Goal: Find contact information: Find contact information

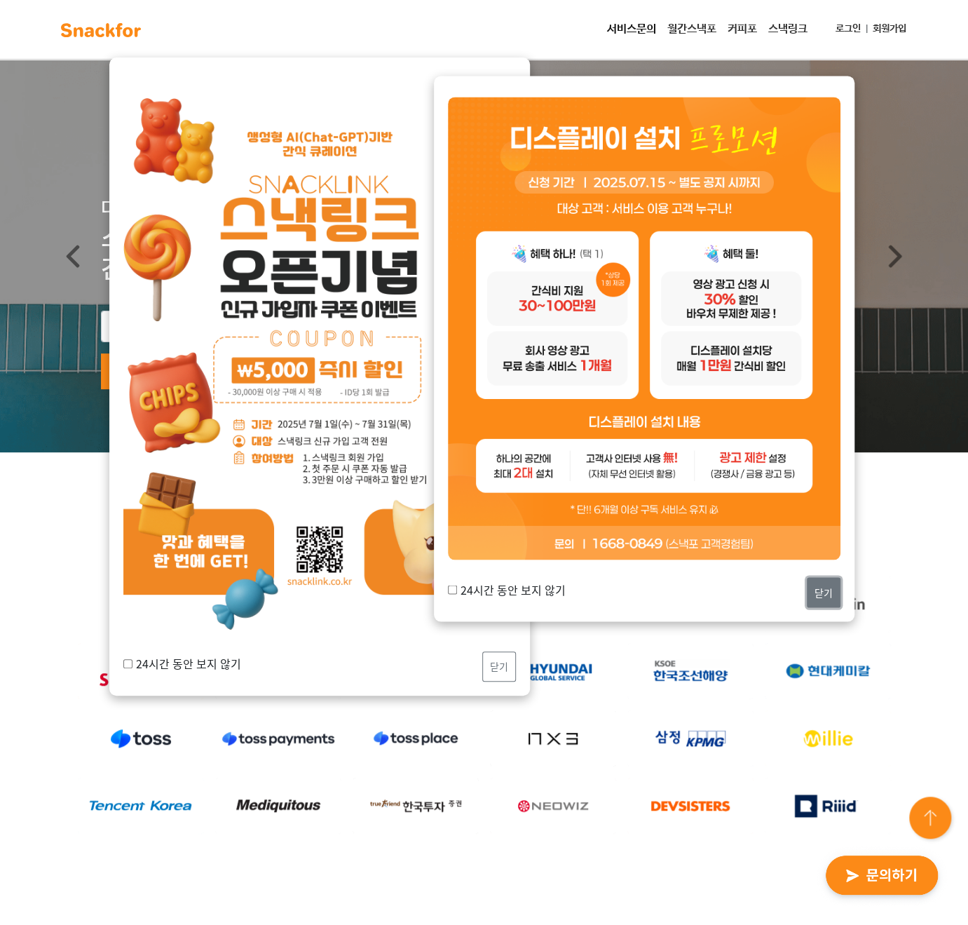
click at [822, 594] on button "닫기" at bounding box center [824, 592] width 34 height 30
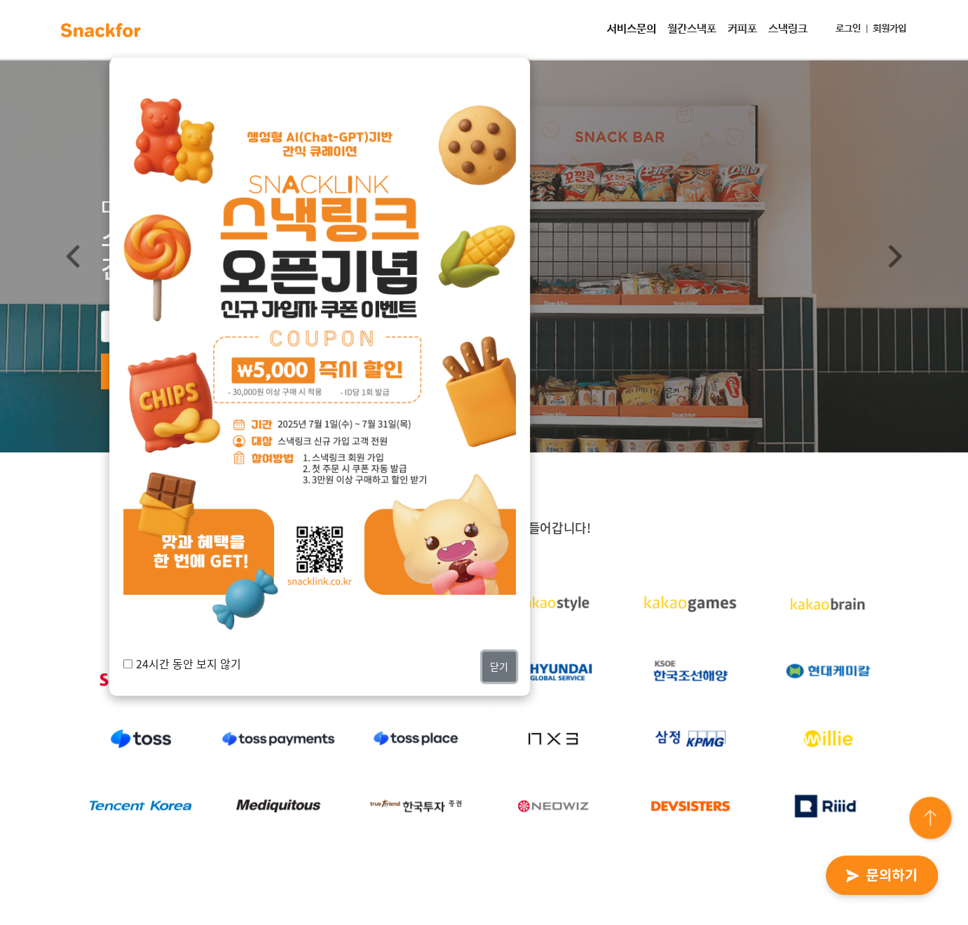
click at [500, 674] on button "닫기" at bounding box center [499, 666] width 34 height 30
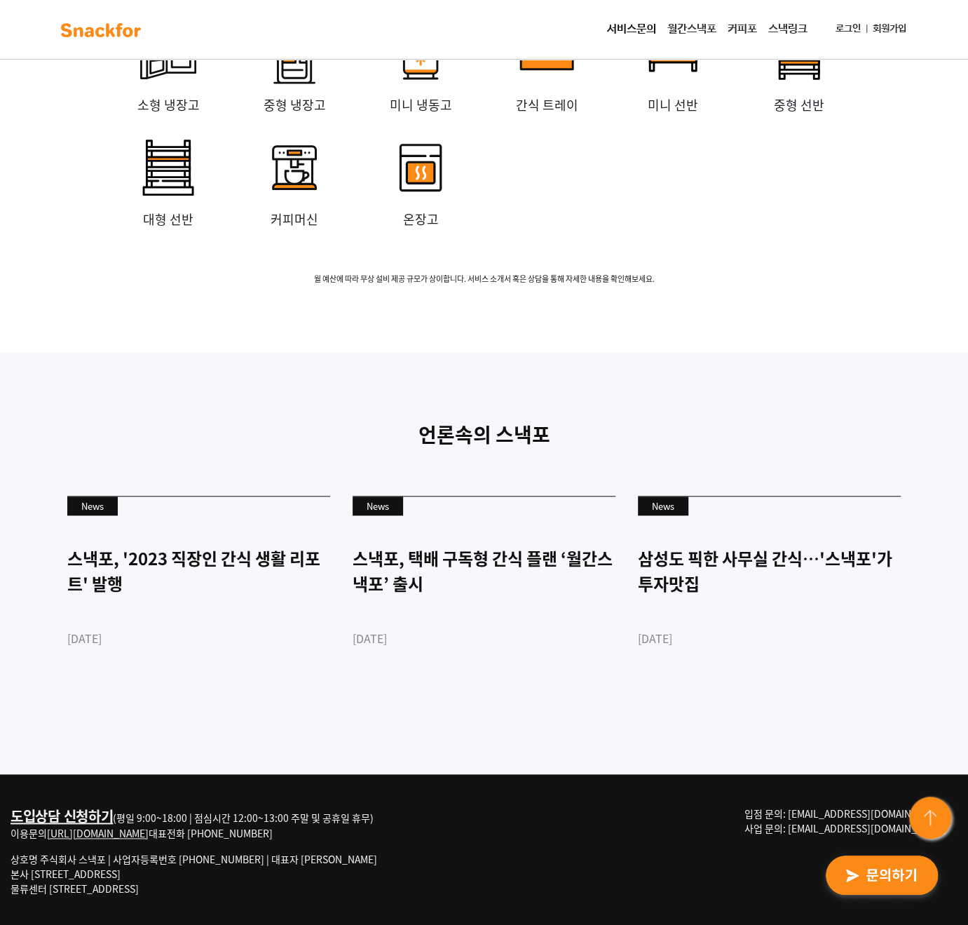
scroll to position [3543, 0]
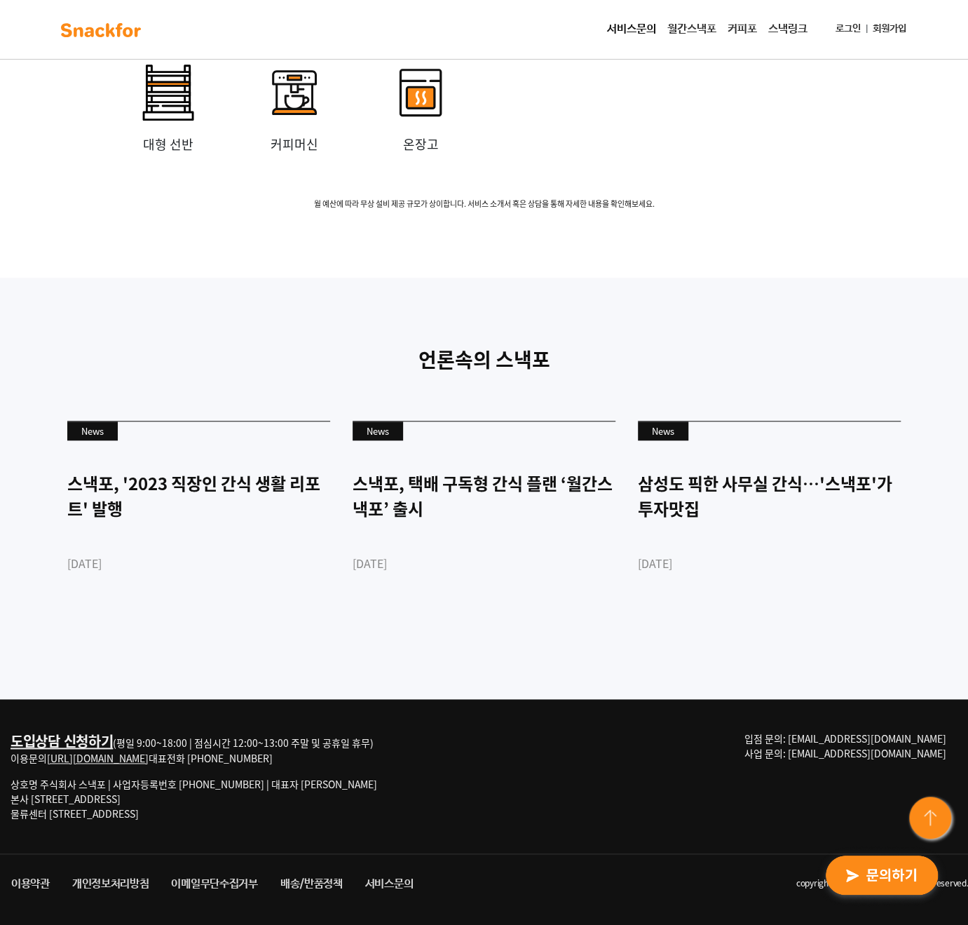
drag, startPoint x: 951, startPoint y: 741, endPoint x: 863, endPoint y: 741, distance: 87.6
click at [863, 741] on p "입점 문의: md@snackfor.com 사업 문의: biz@snackfor.com" at bounding box center [851, 745] width 213 height 29
copy span "md@snackfor.com"
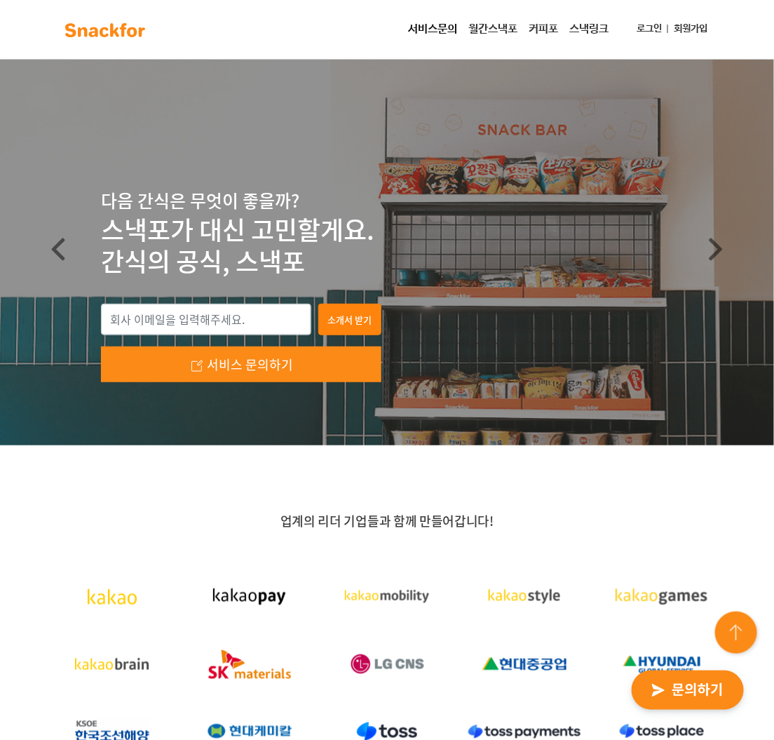
scroll to position [0, 0]
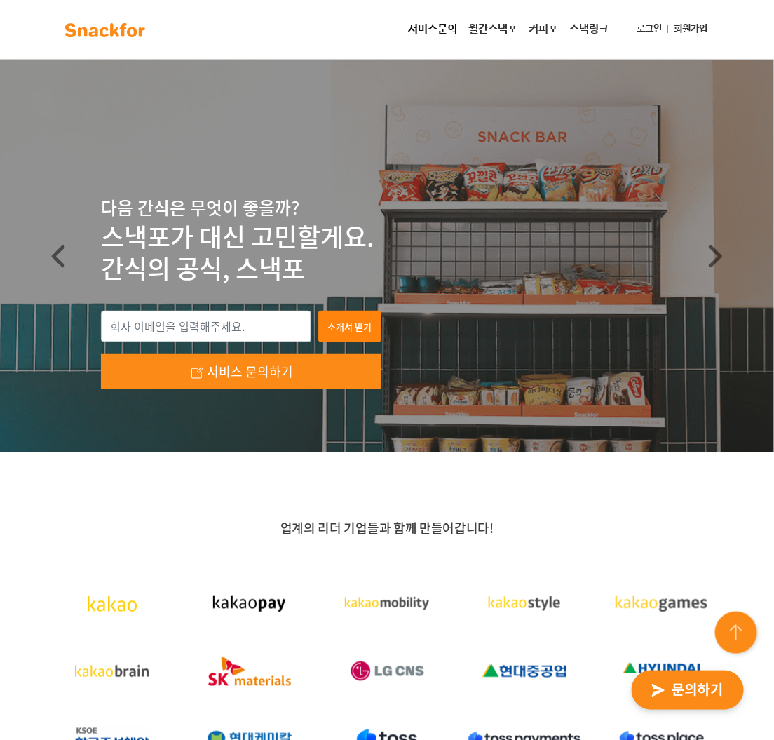
click at [543, 25] on link "커피포" at bounding box center [543, 29] width 41 height 28
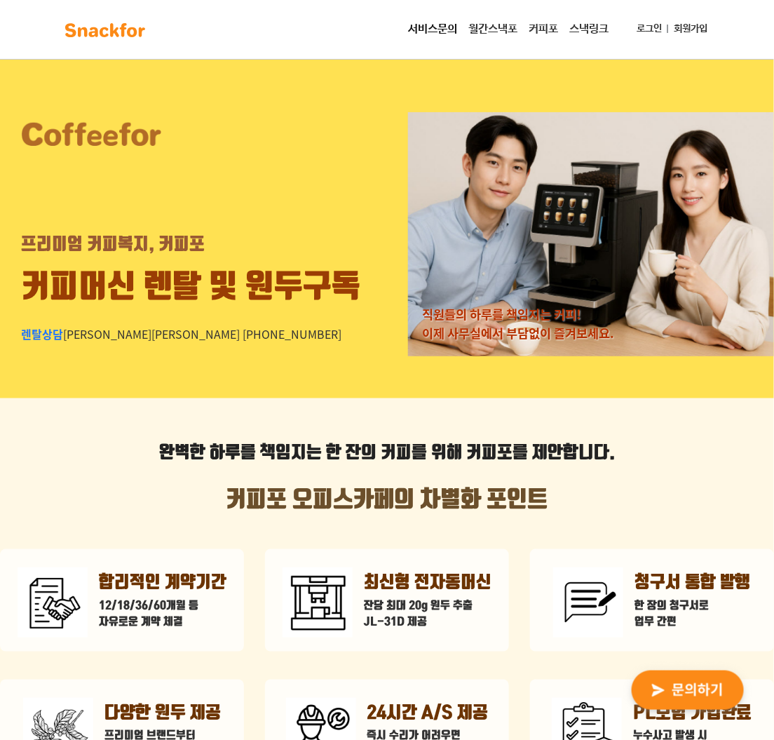
click at [482, 34] on link "월간스낵포" at bounding box center [493, 29] width 60 height 28
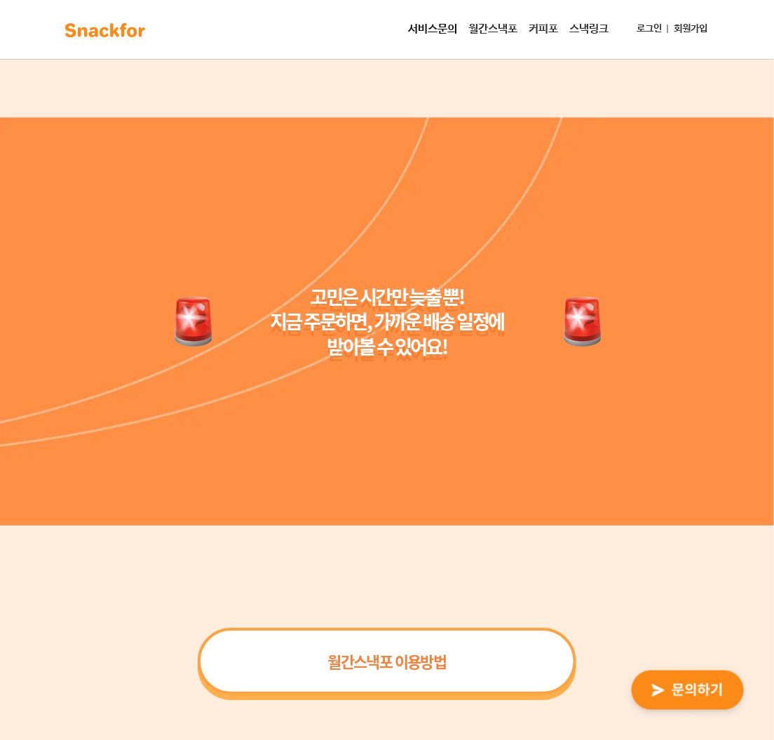
scroll to position [2804, 0]
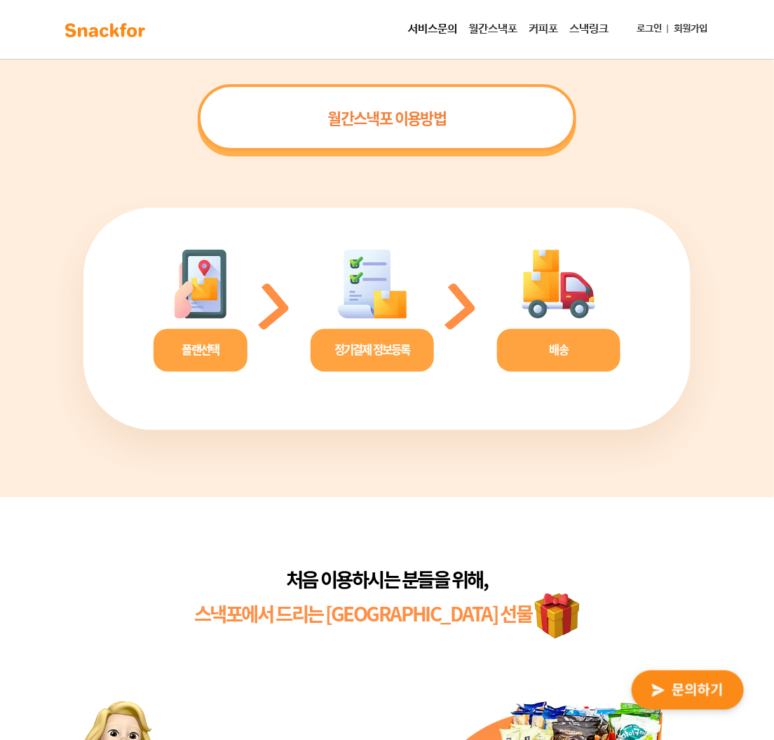
click at [435, 35] on link "서비스문의" at bounding box center [432, 29] width 60 height 28
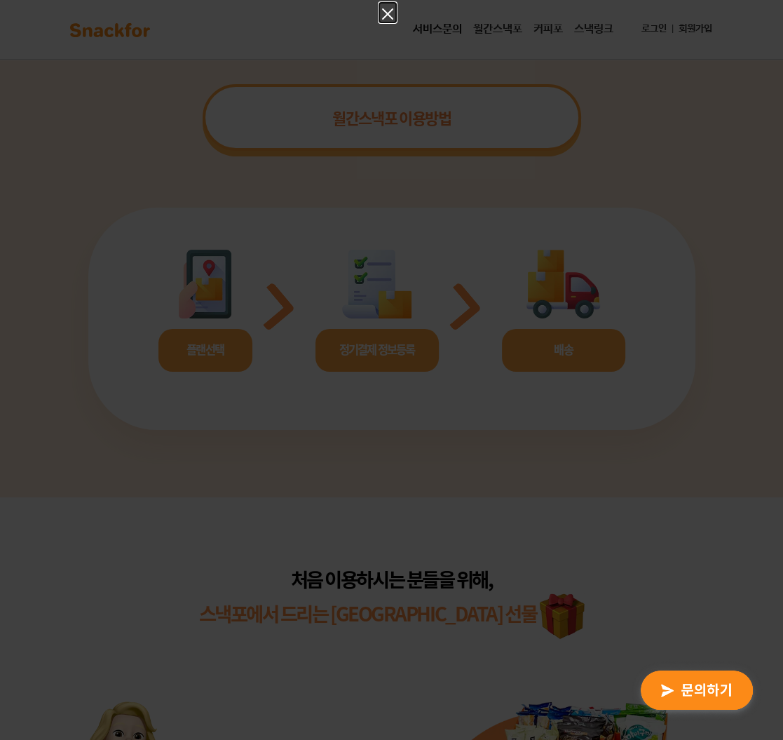
click at [382, 15] on icon "Close" at bounding box center [387, 14] width 17 height 17
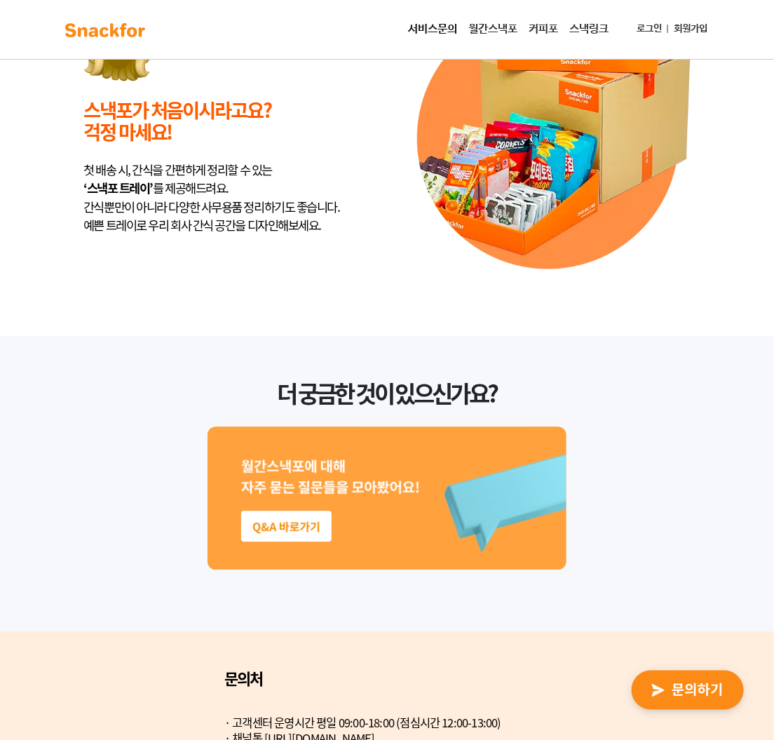
scroll to position [3559, 0]
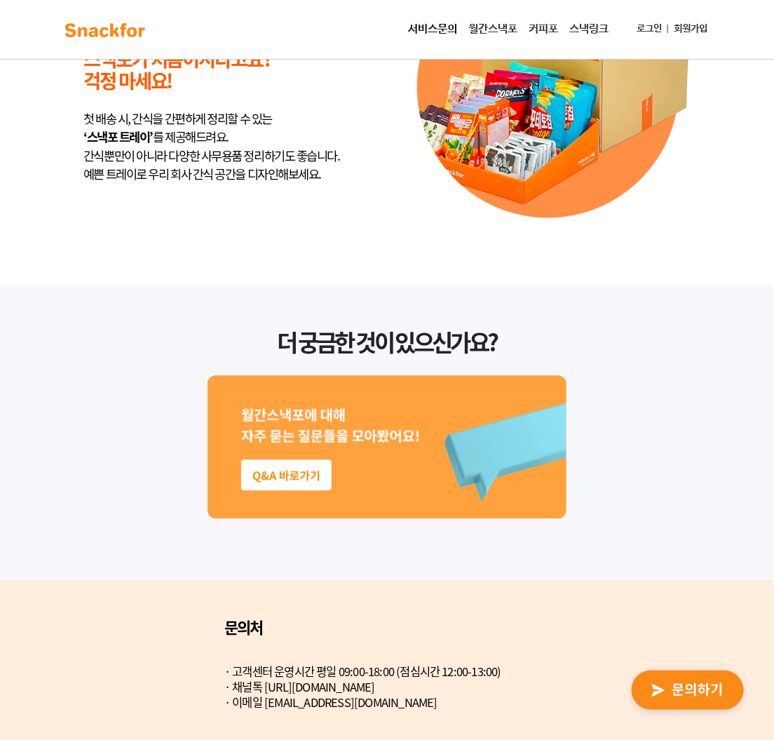
drag, startPoint x: 401, startPoint y: 684, endPoint x: 262, endPoint y: 674, distance: 139.2
click at [262, 674] on div "· 고객센터 운영시간 평일 09:00-18:00 (점심시간 12:00-13:00) · 채널톡 https://snackfor.channel.io…" at bounding box center [499, 688] width 550 height 46
click at [610, 573] on div "더 궁금한 것이 있으신가요?" at bounding box center [387, 432] width 774 height 295
drag, startPoint x: 374, startPoint y: 698, endPoint x: 266, endPoint y: 700, distance: 108.7
click at [266, 700] on div "· 고객센터 운영시간 평일 09:00-18:00 (점심시간 12:00-13:00) · 채널톡 https://snackfor.channel.io…" at bounding box center [499, 688] width 550 height 46
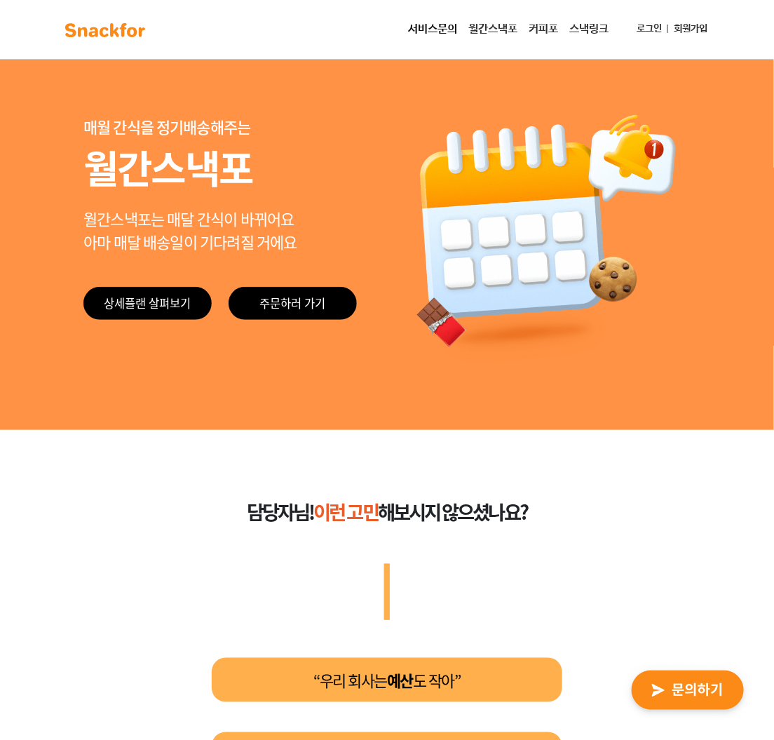
scroll to position [0, 0]
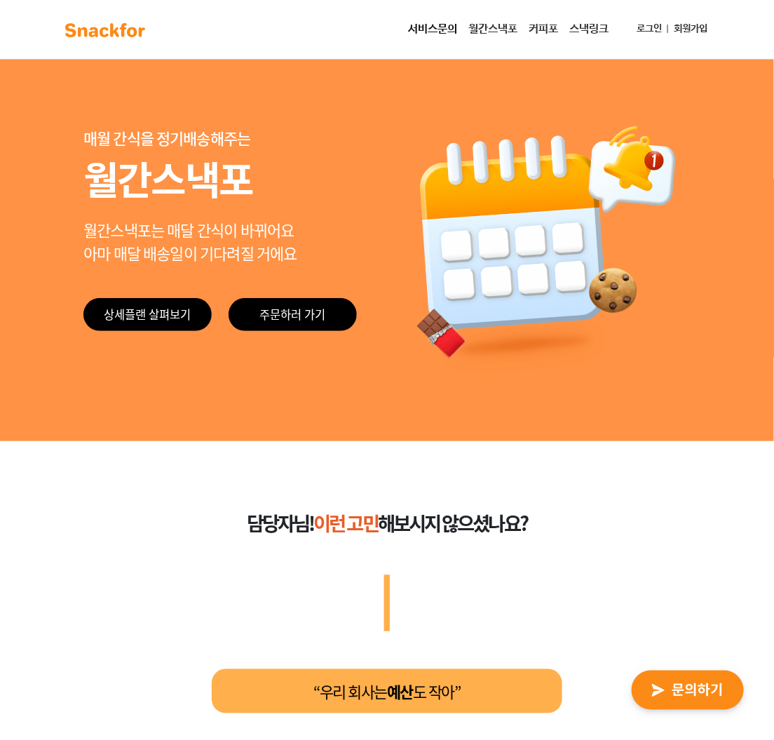
click at [142, 32] on img at bounding box center [105, 30] width 88 height 22
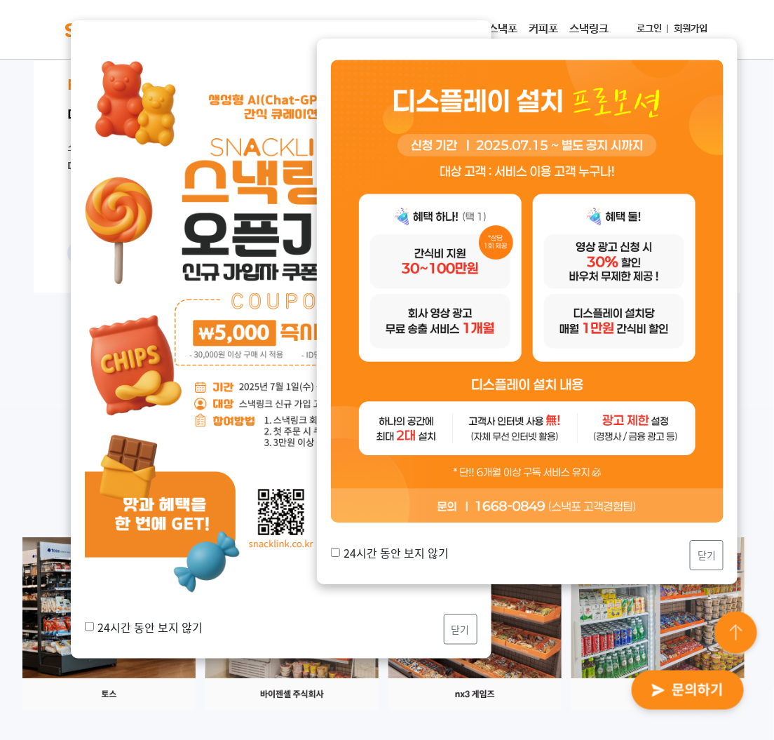
scroll to position [1683, 0]
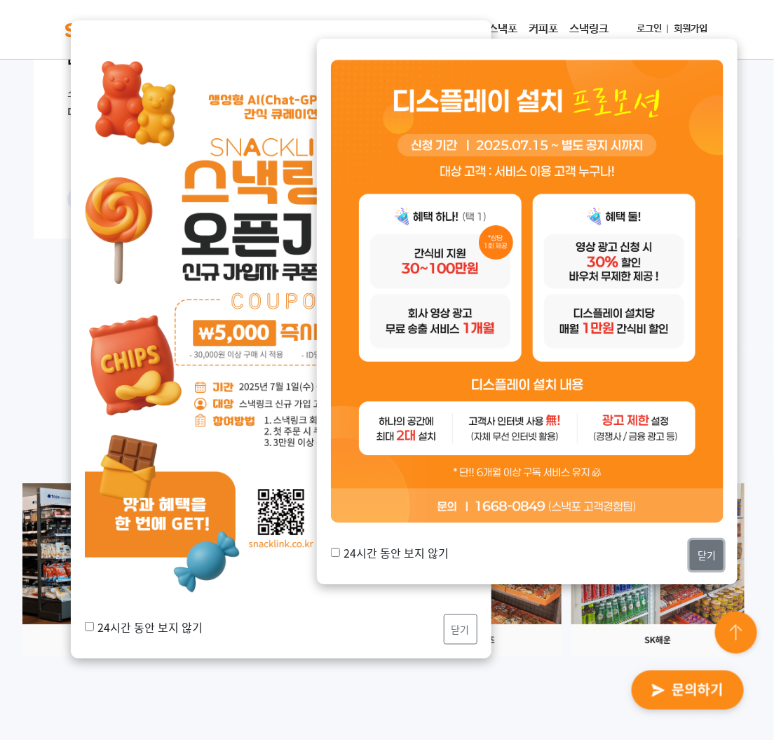
click at [712, 554] on button "닫기" at bounding box center [707, 555] width 34 height 30
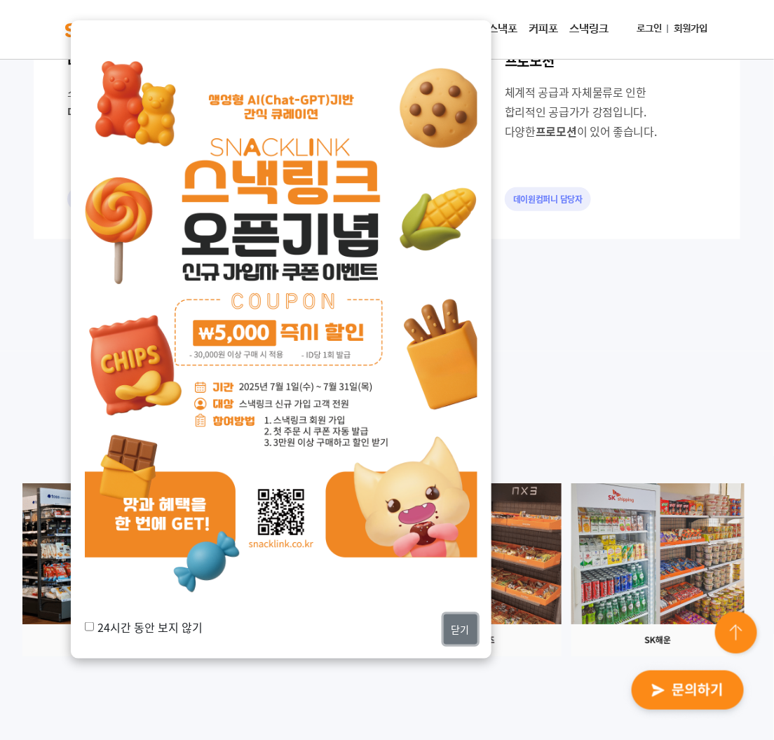
click at [459, 632] on button "닫기" at bounding box center [461, 629] width 34 height 30
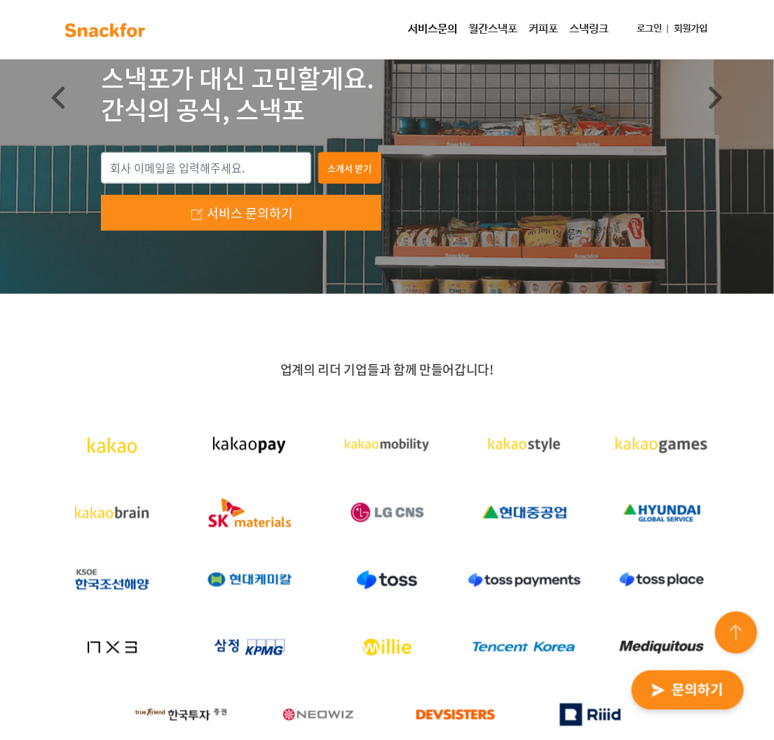
scroll to position [0, 0]
